Goal: Find specific page/section: Find specific page/section

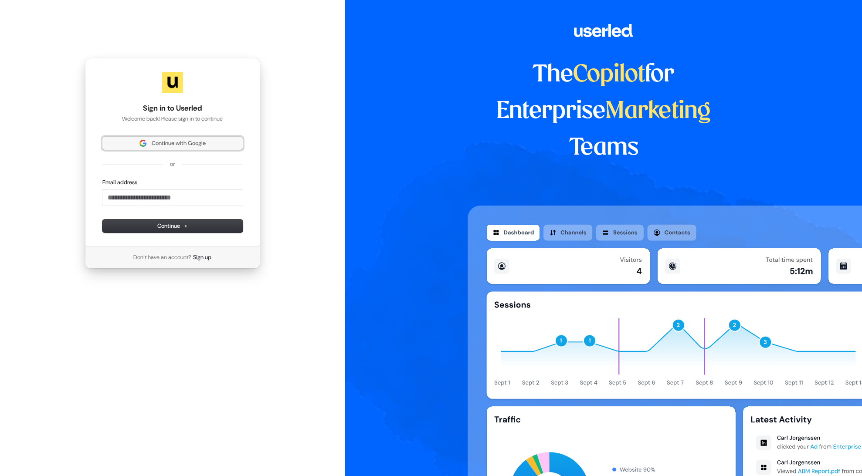
click at [159, 143] on span "Continue with Google" at bounding box center [179, 143] width 54 height 8
